Goal: Leave review/rating: Leave review/rating

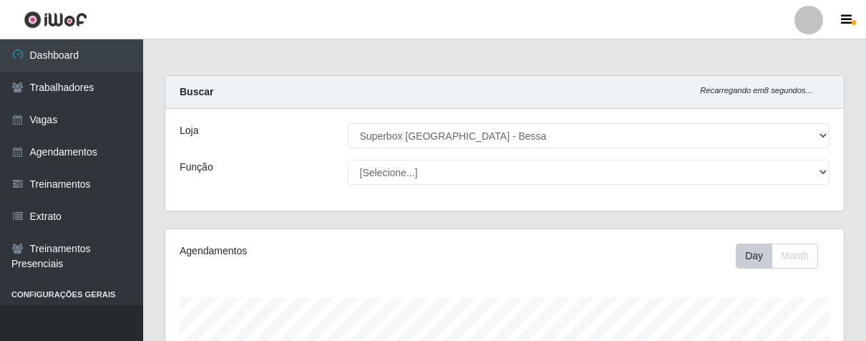
select select "206"
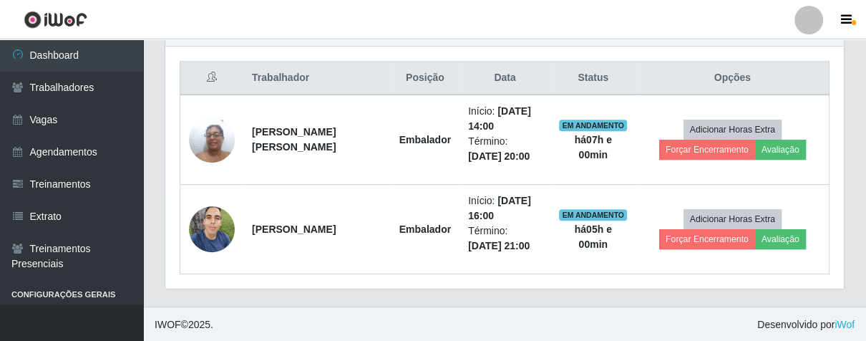
scroll to position [296, 678]
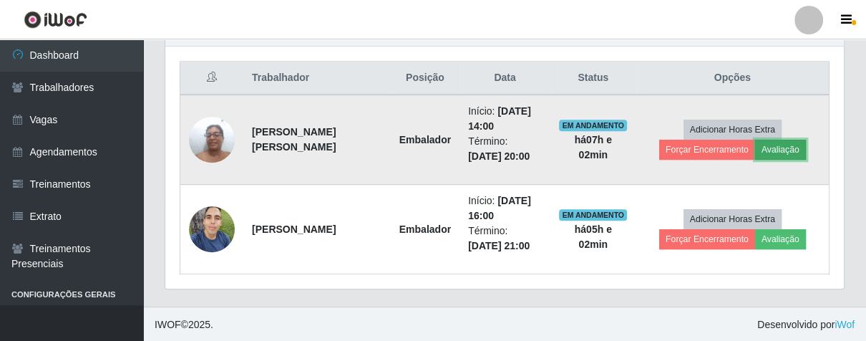
click at [765, 149] on button "Avaliação" at bounding box center [780, 150] width 51 height 20
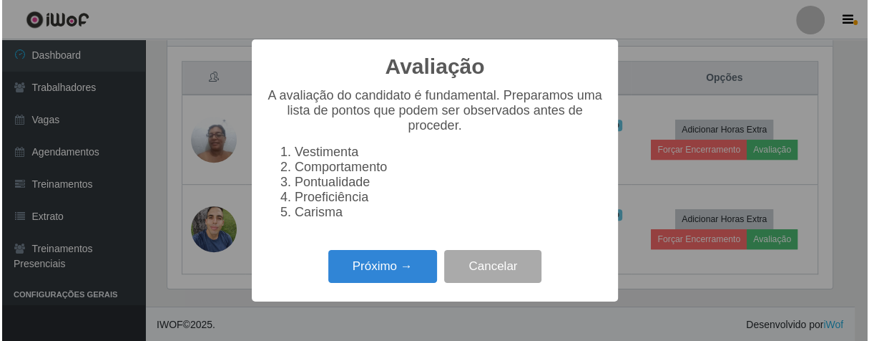
scroll to position [296, 670]
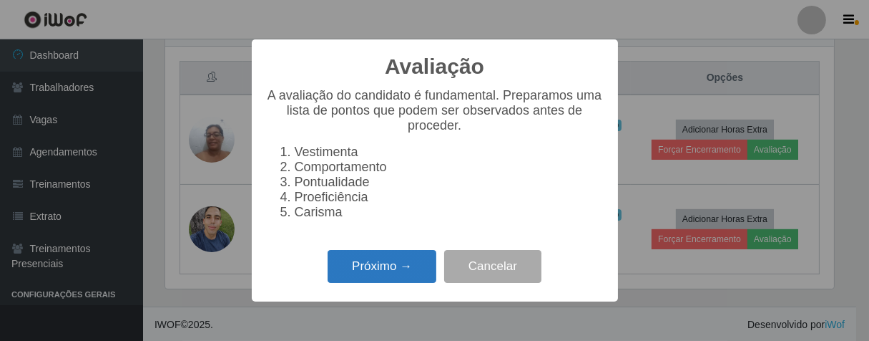
click at [382, 276] on button "Próximo →" at bounding box center [382, 267] width 109 height 34
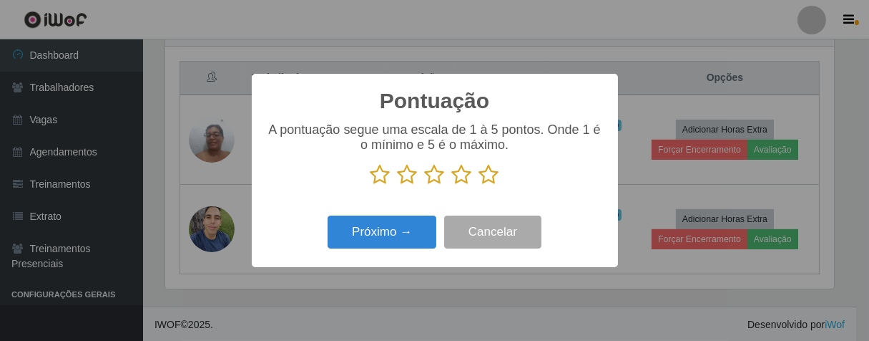
scroll to position [715185, 714813]
click at [495, 176] on icon at bounding box center [489, 174] width 20 height 21
click at [479, 185] on input "radio" at bounding box center [479, 185] width 0 height 0
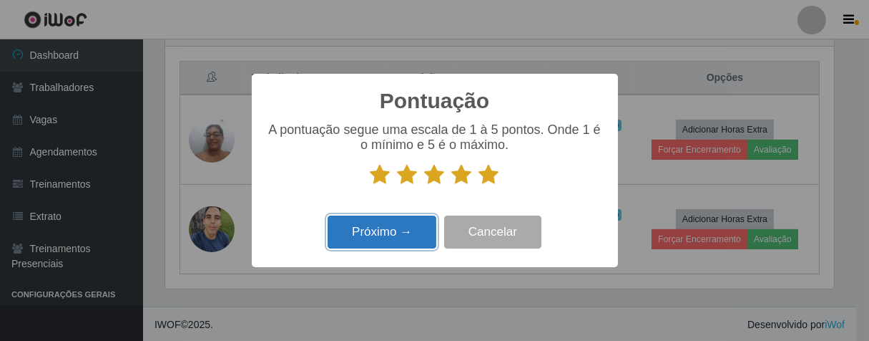
click at [420, 233] on button "Próximo →" at bounding box center [382, 232] width 109 height 34
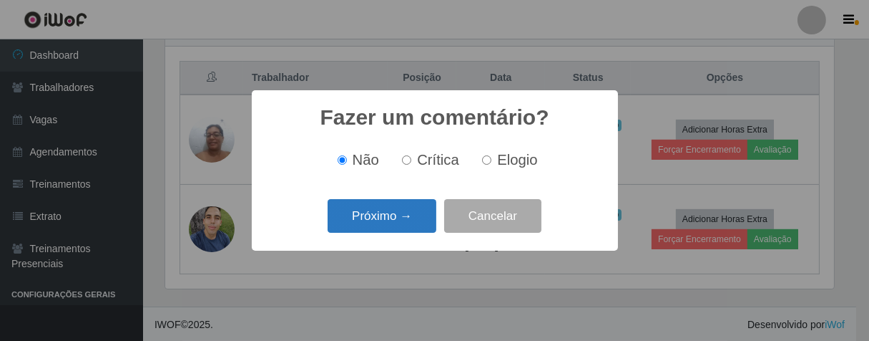
click at [419, 217] on button "Próximo →" at bounding box center [382, 216] width 109 height 34
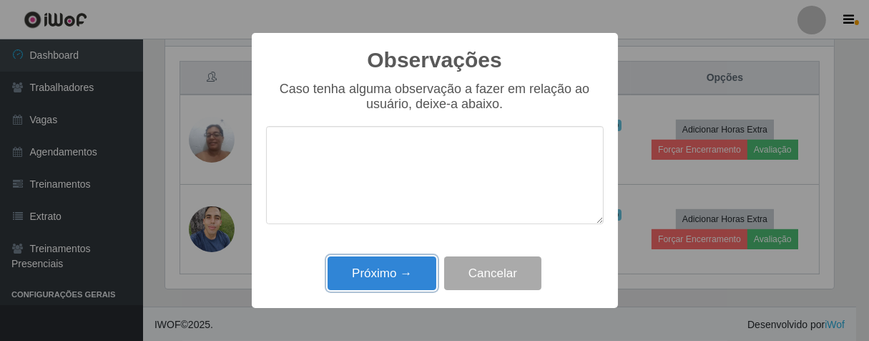
drag, startPoint x: 406, startPoint y: 268, endPoint x: 498, endPoint y: 229, distance: 99.4
click at [406, 268] on button "Próximo →" at bounding box center [382, 273] width 109 height 34
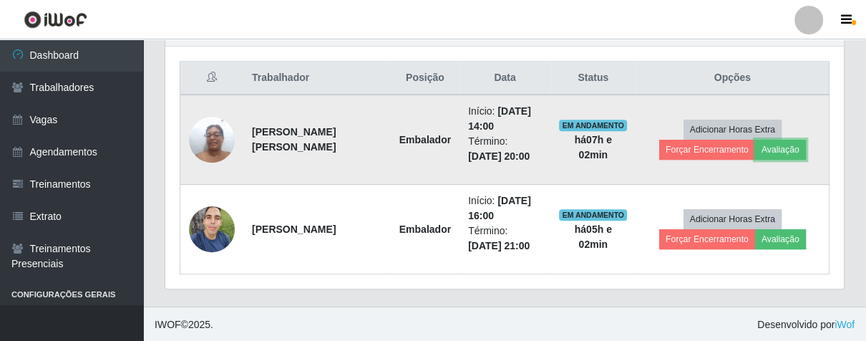
scroll to position [296, 678]
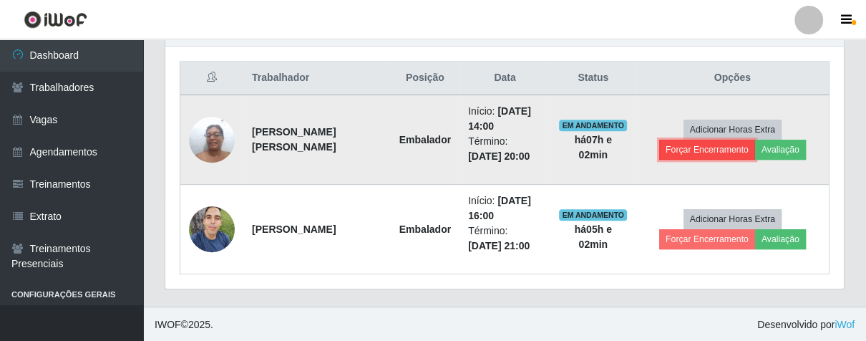
click at [662, 150] on button "Forçar Encerramento" at bounding box center [707, 150] width 96 height 20
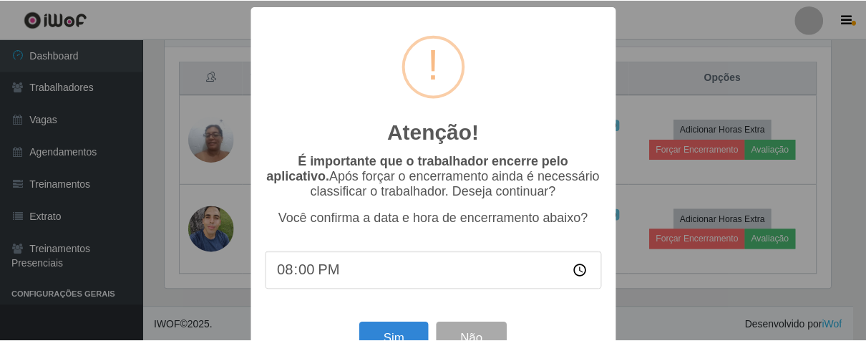
scroll to position [49, 0]
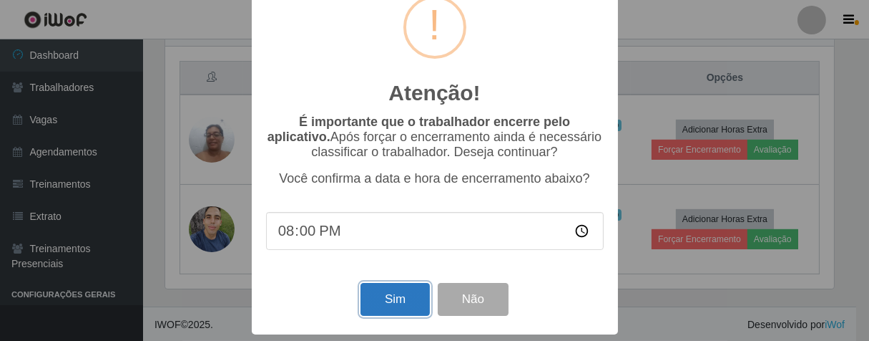
click at [375, 296] on button "Sim" at bounding box center [395, 300] width 69 height 34
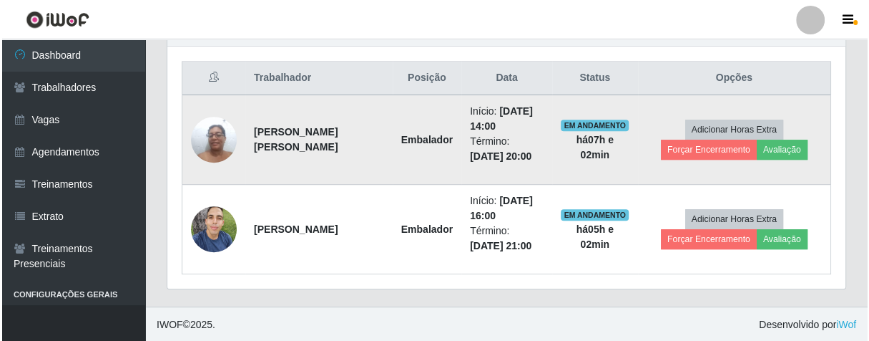
scroll to position [296, 670]
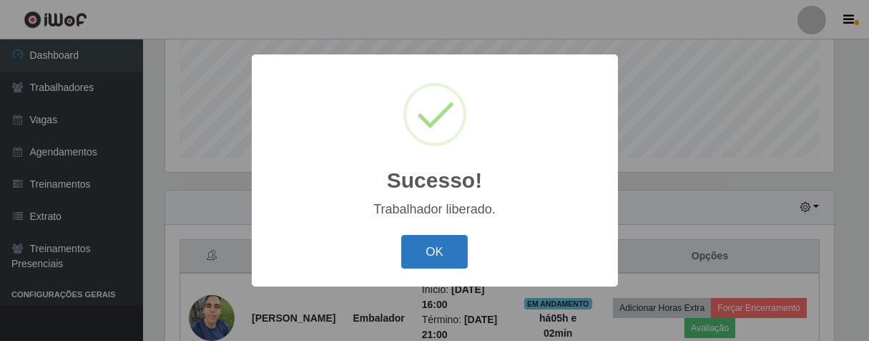
click at [439, 240] on button "OK" at bounding box center [434, 252] width 67 height 34
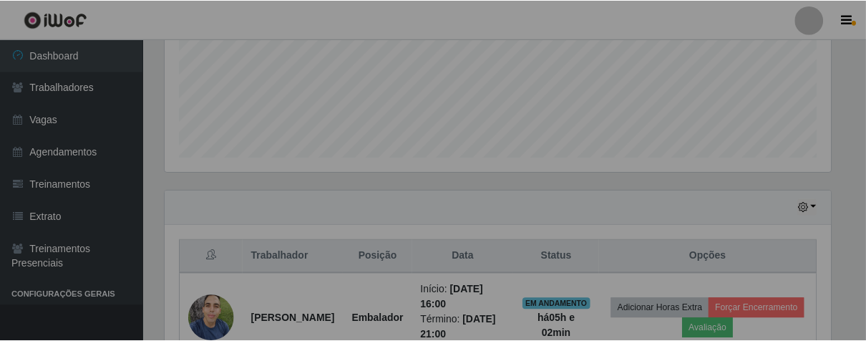
scroll to position [296, 678]
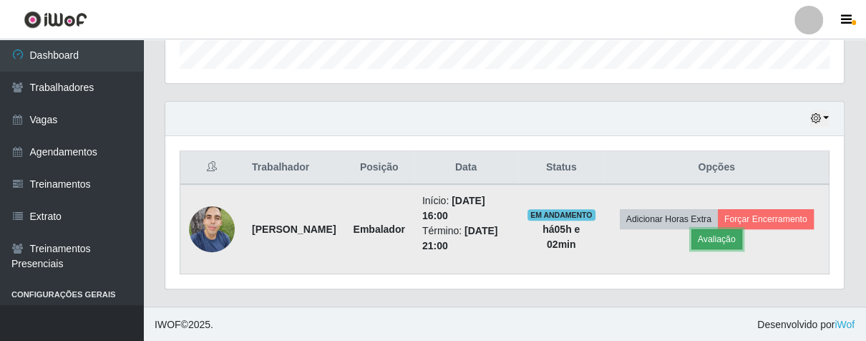
click at [742, 238] on button "Avaliação" at bounding box center [716, 239] width 51 height 20
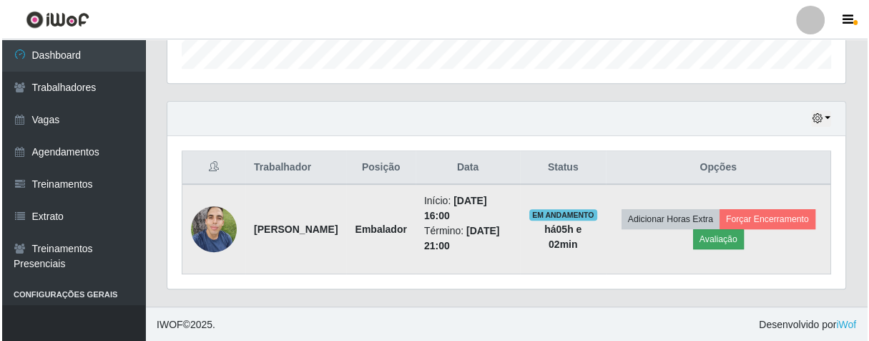
scroll to position [296, 670]
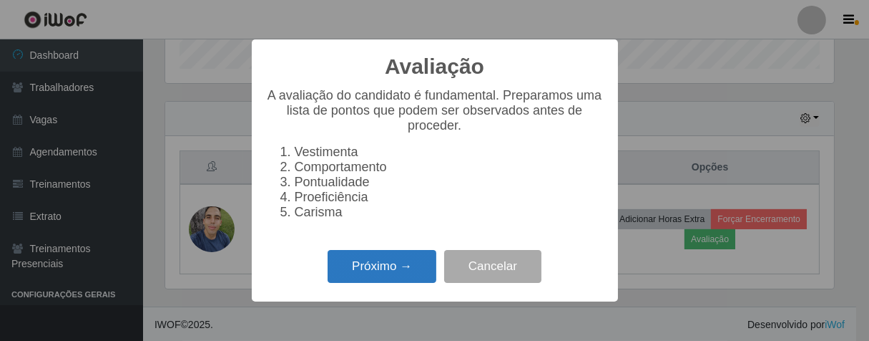
click at [380, 283] on button "Próximo →" at bounding box center [382, 267] width 109 height 34
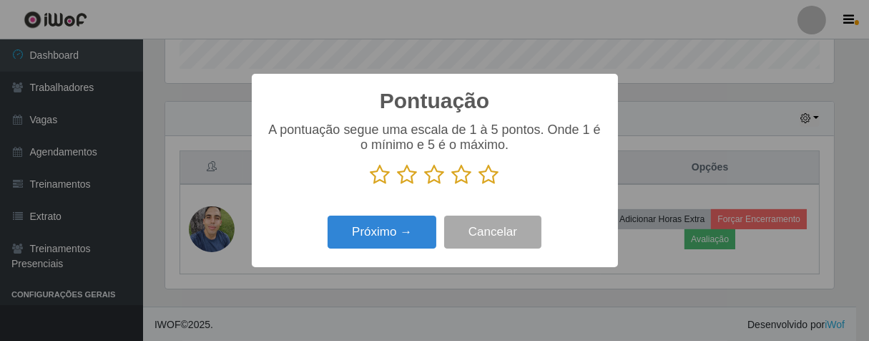
scroll to position [715185, 714813]
click at [481, 172] on icon at bounding box center [489, 174] width 20 height 21
click at [479, 185] on input "radio" at bounding box center [479, 185] width 0 height 0
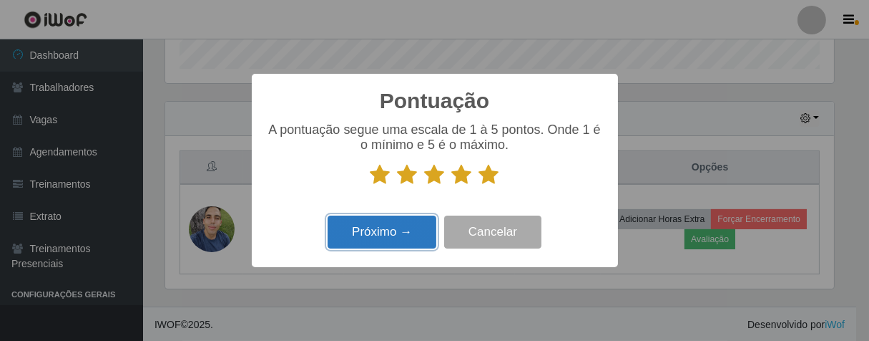
click at [391, 244] on button "Próximo →" at bounding box center [382, 232] width 109 height 34
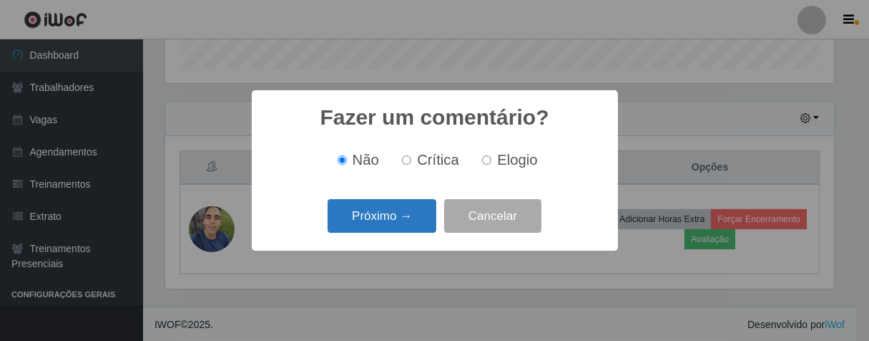
click at [401, 230] on button "Próximo →" at bounding box center [382, 216] width 109 height 34
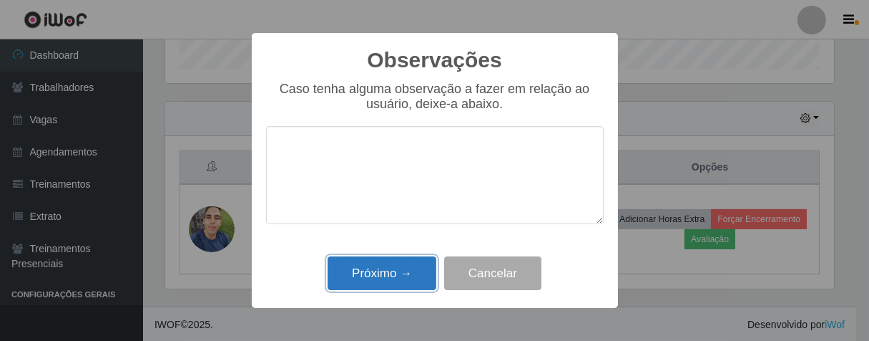
click at [411, 275] on button "Próximo →" at bounding box center [382, 273] width 109 height 34
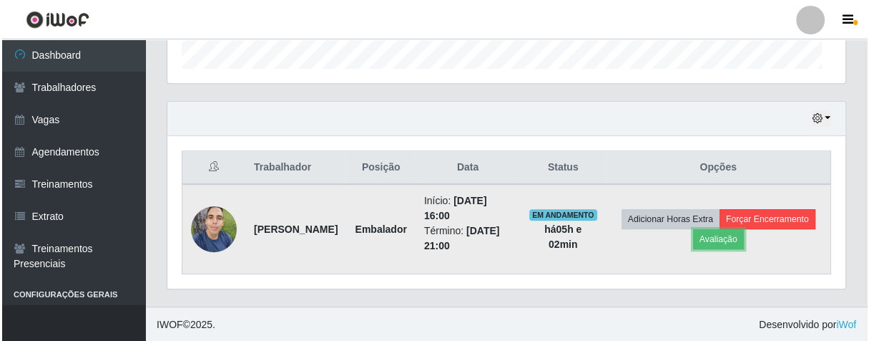
scroll to position [296, 678]
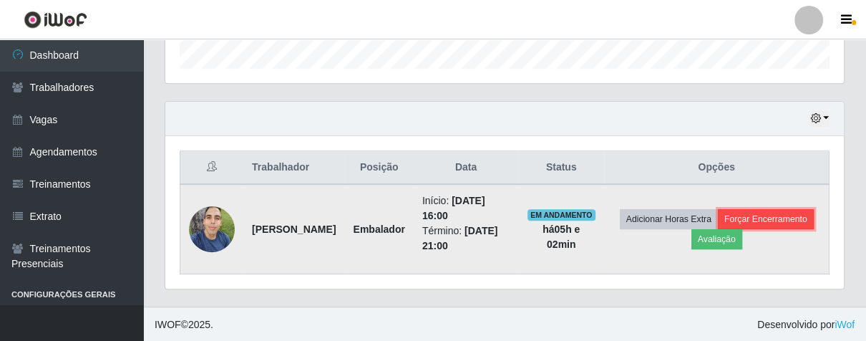
click at [728, 229] on button "Forçar Encerramento" at bounding box center [766, 219] width 96 height 20
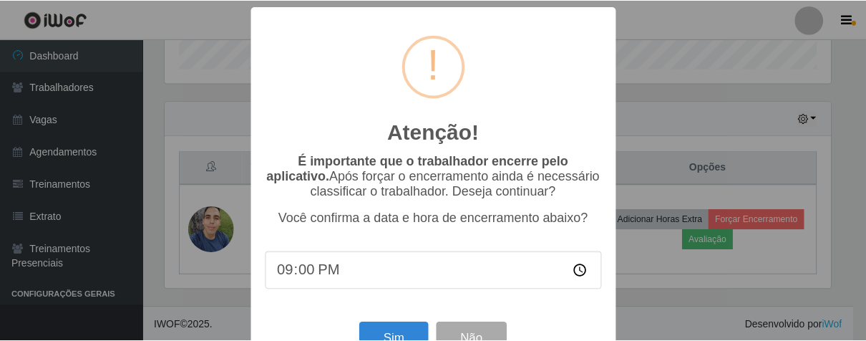
scroll to position [49, 0]
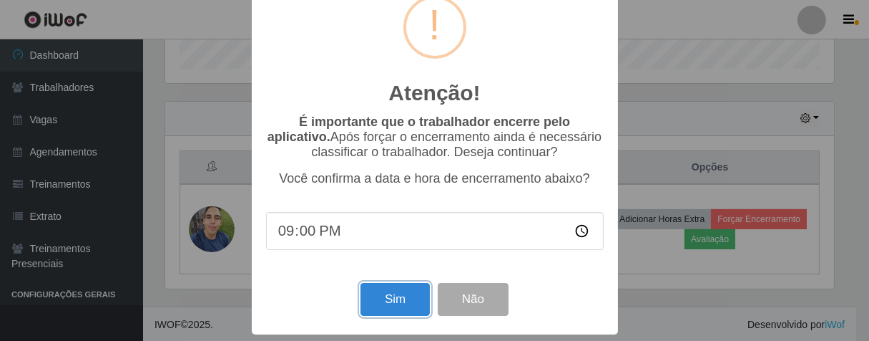
drag, startPoint x: 408, startPoint y: 291, endPoint x: 391, endPoint y: 171, distance: 121.3
click at [407, 289] on button "Sim" at bounding box center [395, 300] width 69 height 34
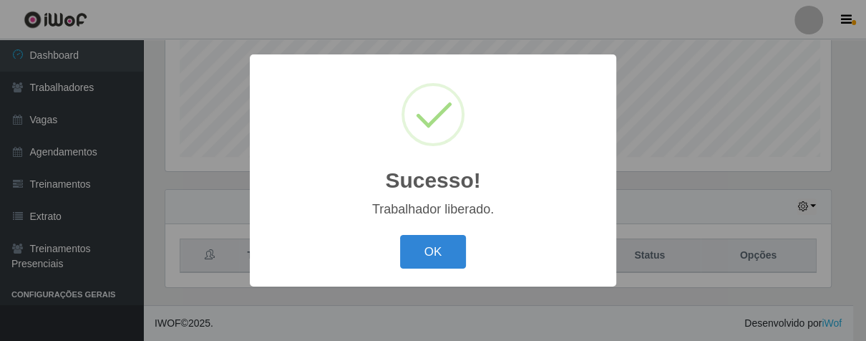
scroll to position [0, 0]
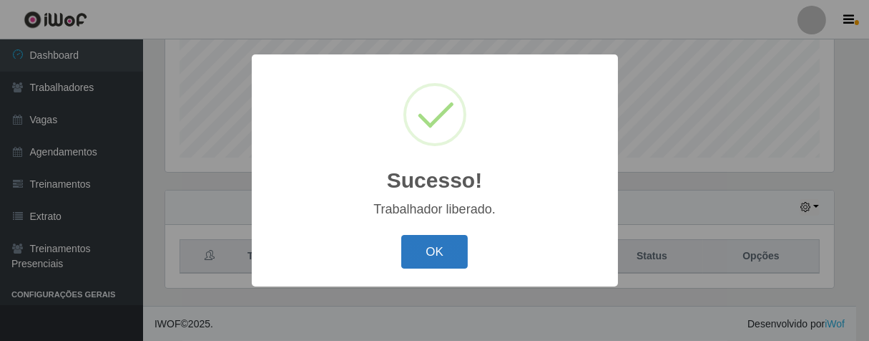
click at [443, 253] on button "OK" at bounding box center [434, 252] width 67 height 34
